Goal: Task Accomplishment & Management: Manage account settings

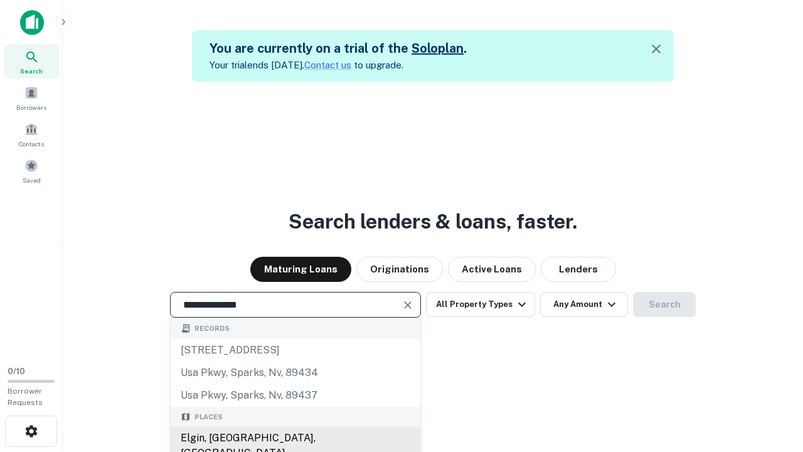
click at [295, 438] on div "Elgin, IL, USA" at bounding box center [296, 445] width 250 height 38
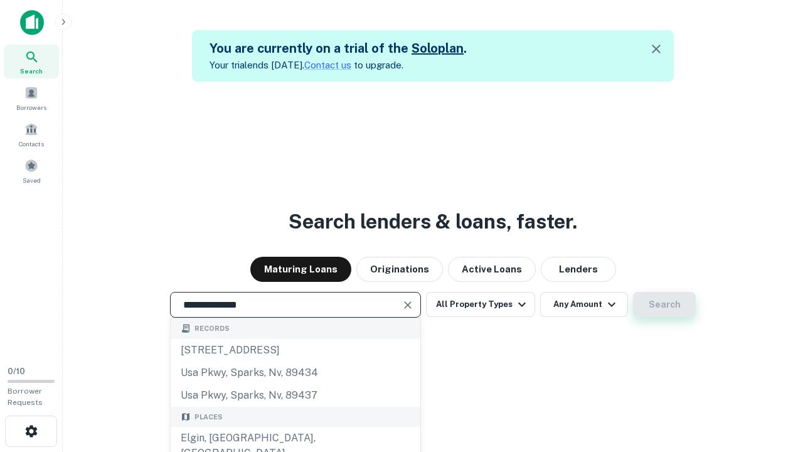
type input "**********"
click at [664, 304] on button "Search" at bounding box center [664, 304] width 63 height 25
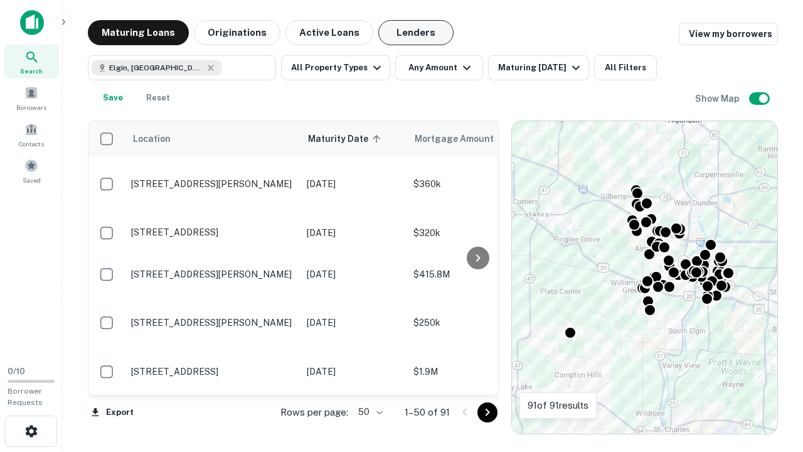
click at [416, 33] on button "Lenders" at bounding box center [415, 32] width 75 height 25
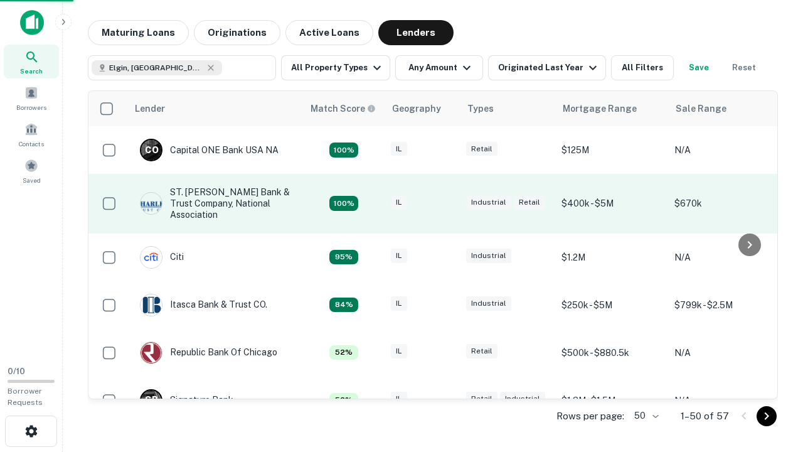
click at [445, 203] on div "IL" at bounding box center [422, 203] width 63 height 17
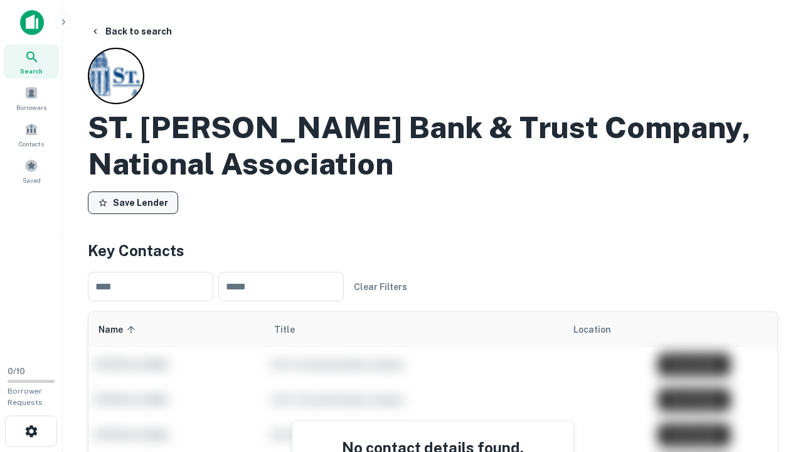
click at [133, 203] on button "Save Lender" at bounding box center [133, 202] width 90 height 23
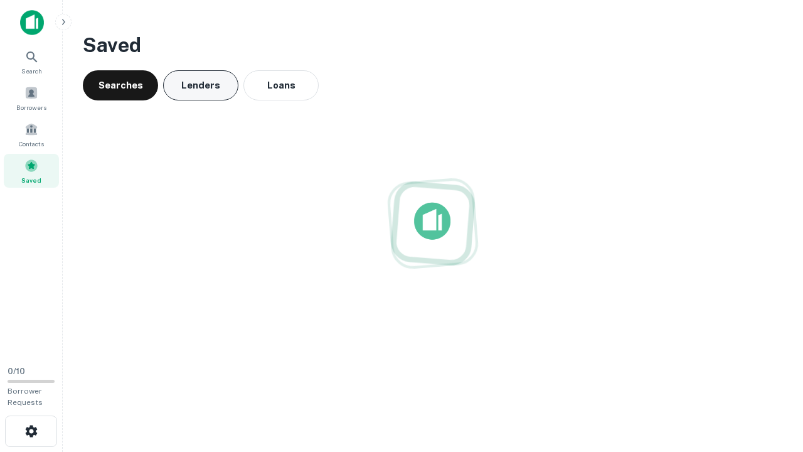
click at [201, 85] on button "Lenders" at bounding box center [200, 85] width 75 height 30
